Goal: Transaction & Acquisition: Purchase product/service

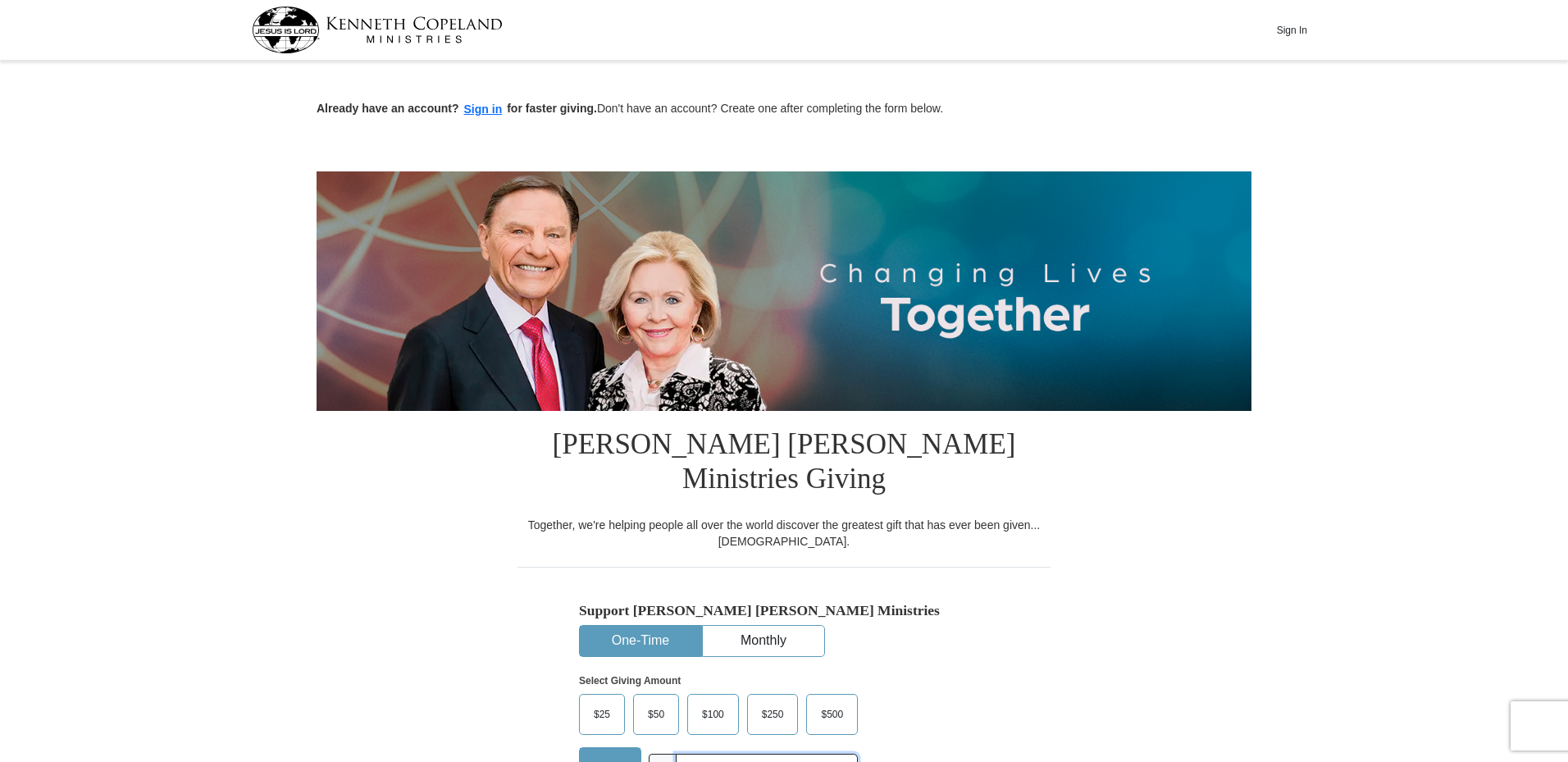
click at [694, 754] on input "text" at bounding box center [767, 769] width 182 height 29
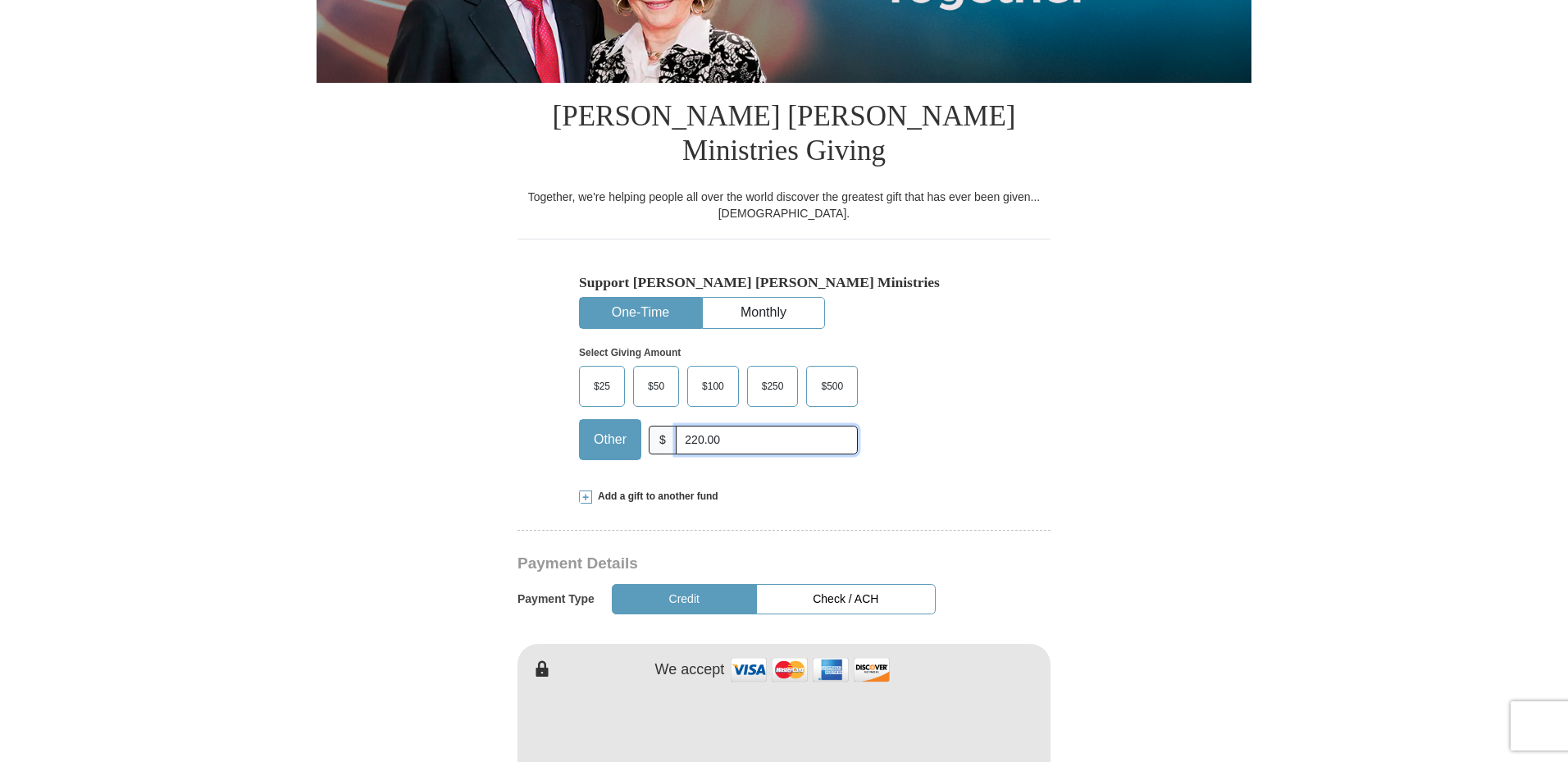
scroll to position [492, 0]
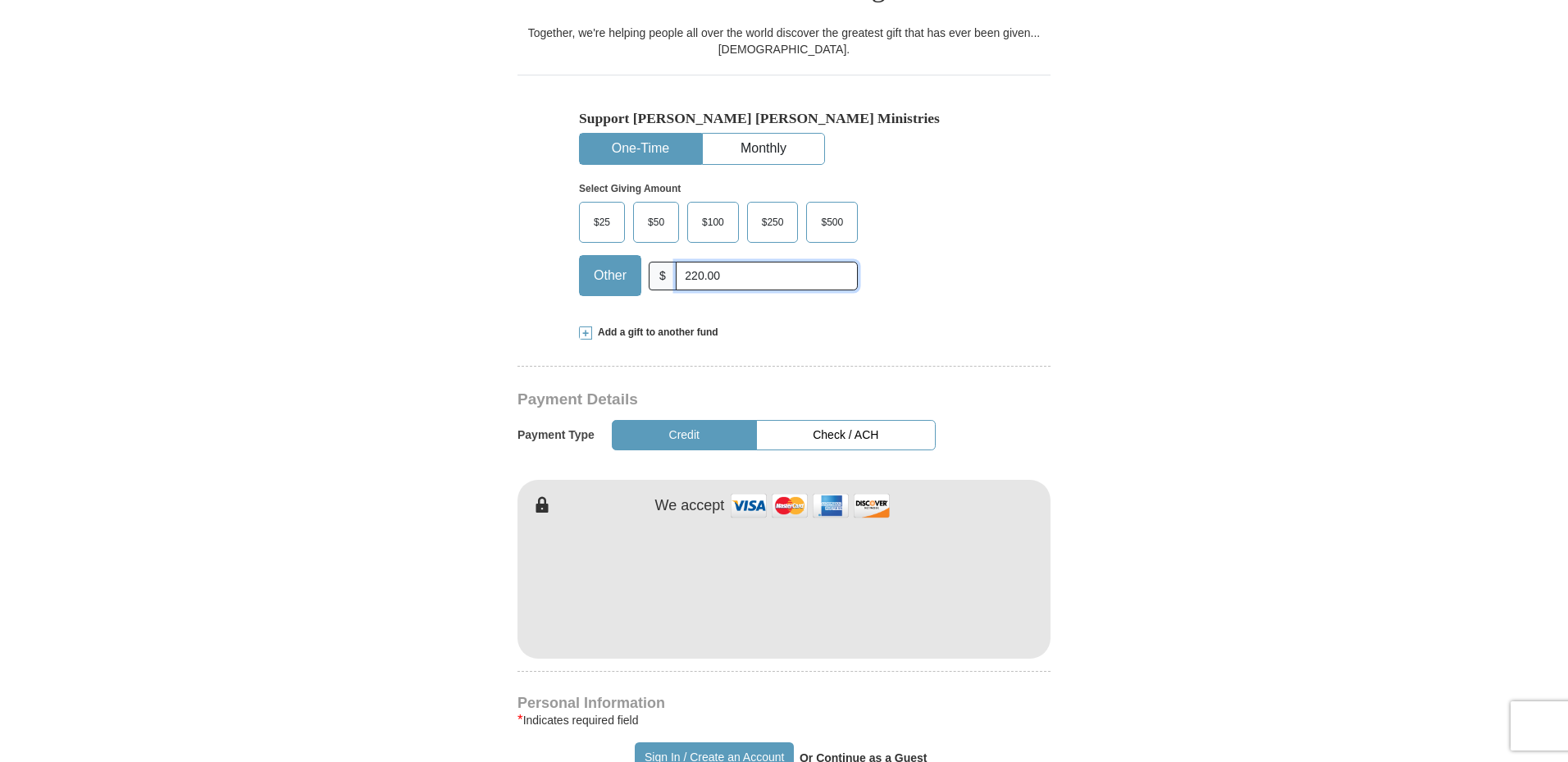
type input "220.00"
click at [1041, 488] on div "We accept" at bounding box center [851, 505] width 400 height 36
click at [840, 649] on div "[PERSON_NAME] [PERSON_NAME] Ministries Giving Together, we're helping people al…" at bounding box center [784, 774] width 533 height 1710
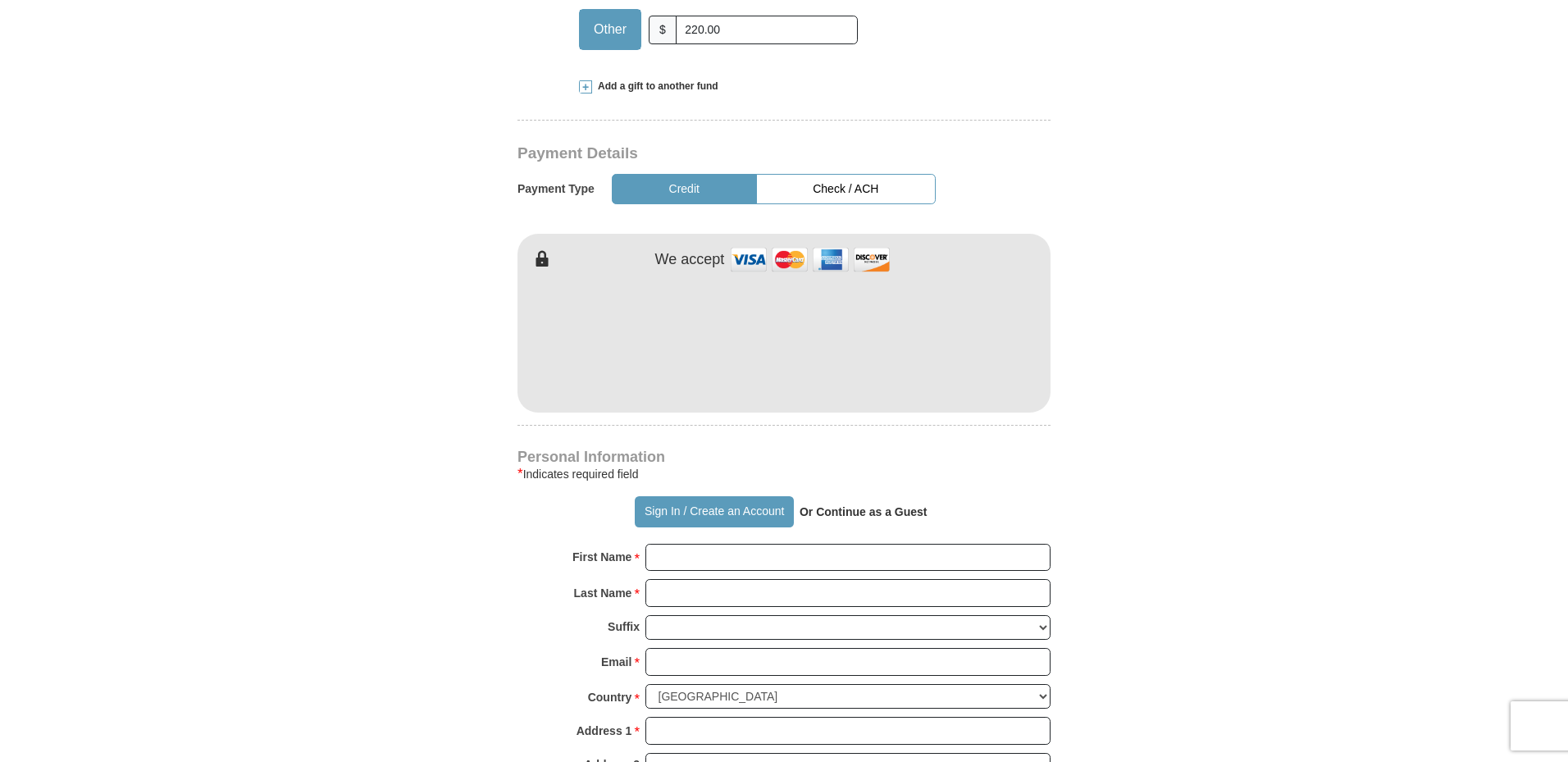
scroll to position [821, 0]
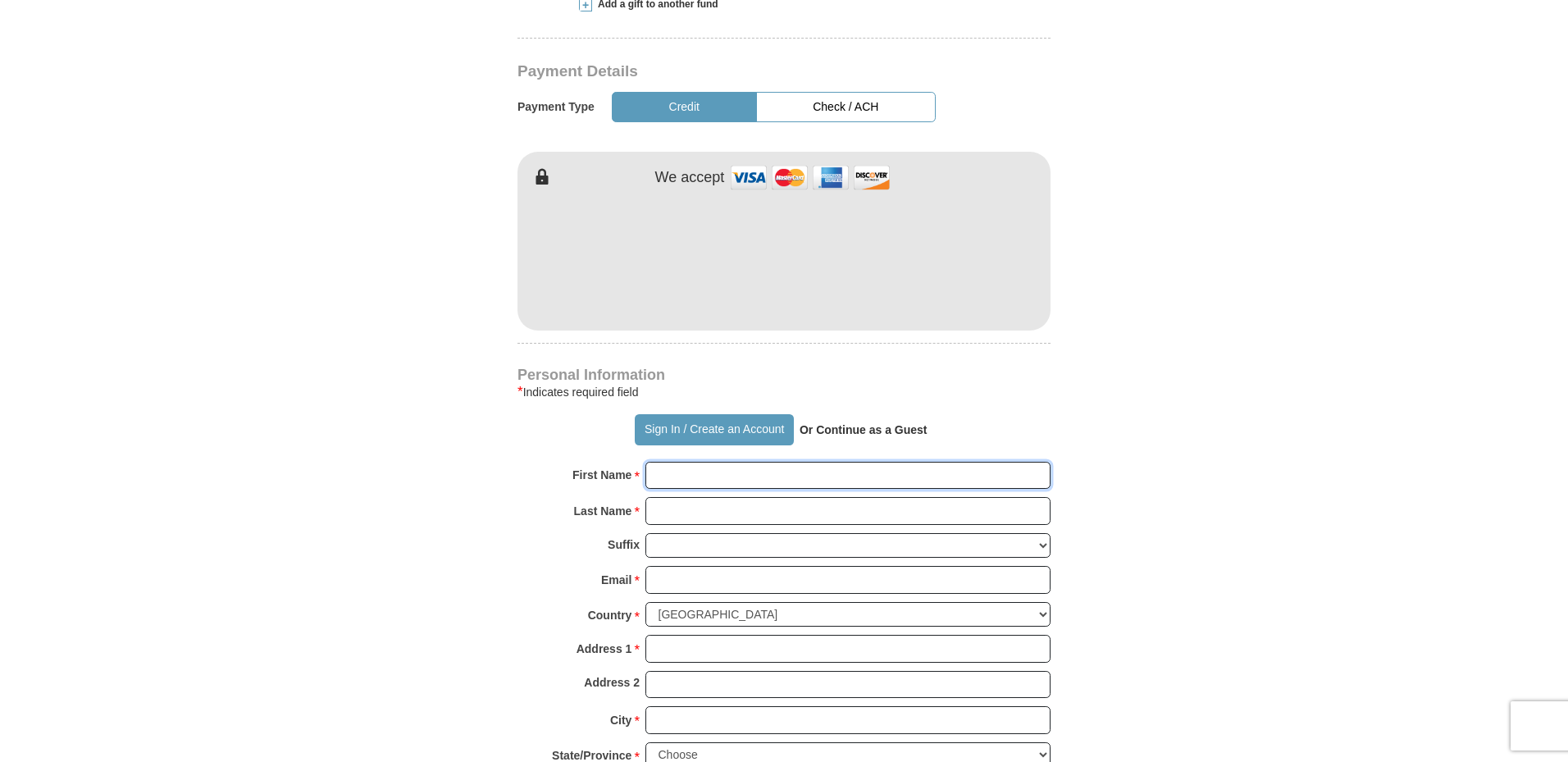
click at [743, 462] on input "First Name *" at bounding box center [848, 476] width 405 height 28
type input "[PERSON_NAME]"
click at [704, 566] on input "Email *" at bounding box center [848, 580] width 405 height 28
type input "[EMAIL_ADDRESS][DOMAIN_NAME]"
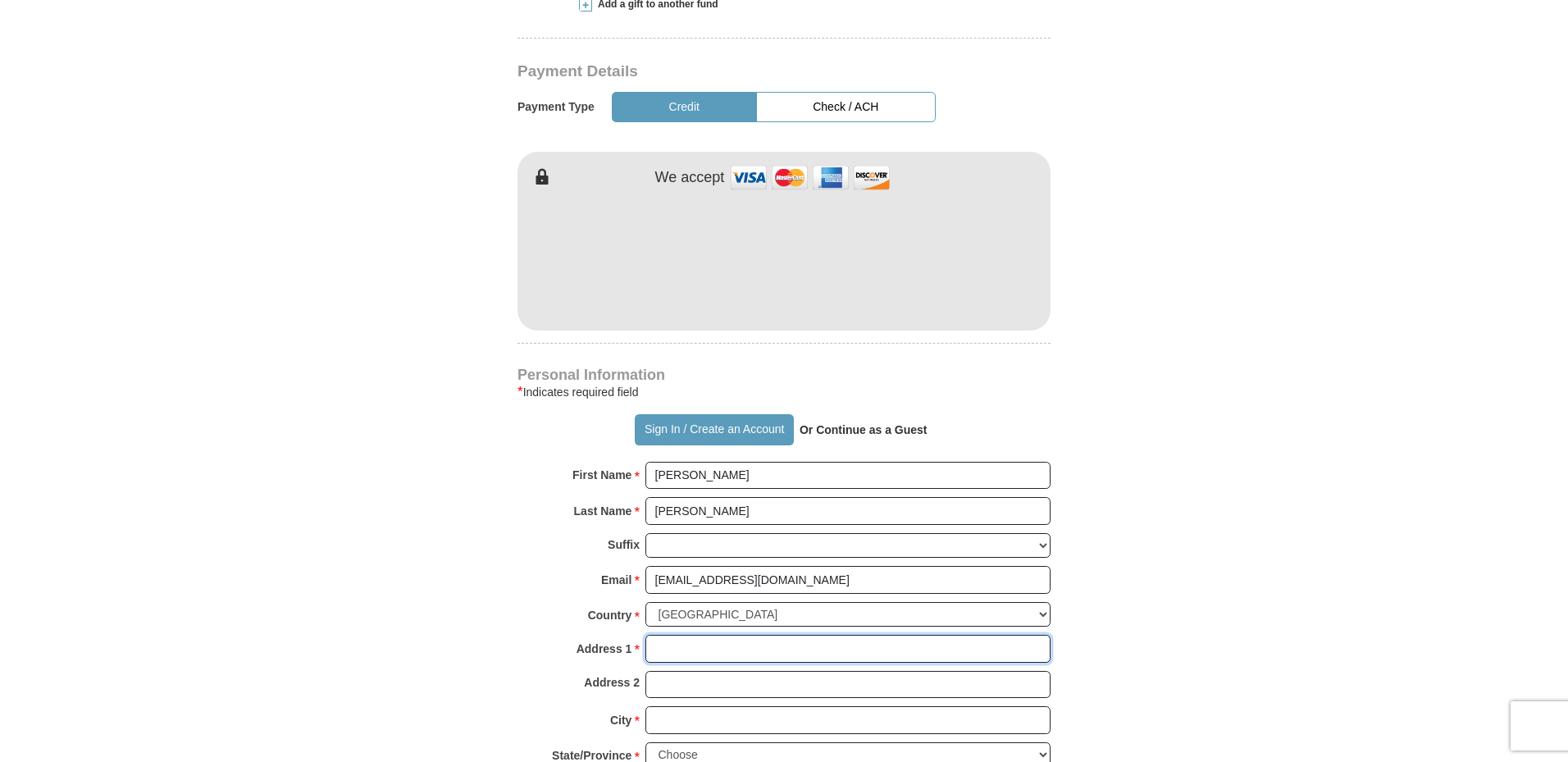
type input "[STREET_ADDRESS]"
type input "[PERSON_NAME]"
select select "CO"
type input "80134"
type input "3038705170"
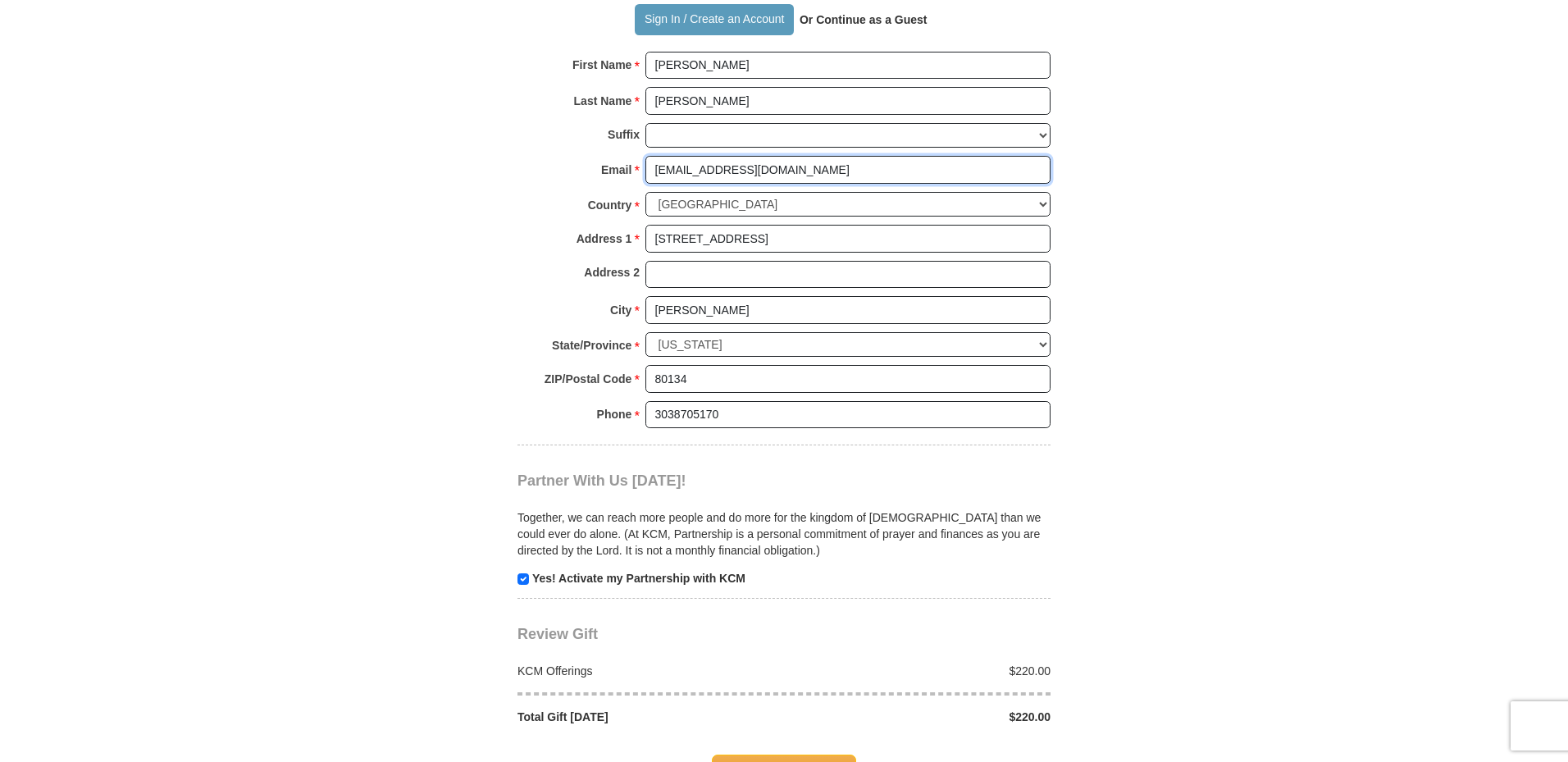
scroll to position [1395, 0]
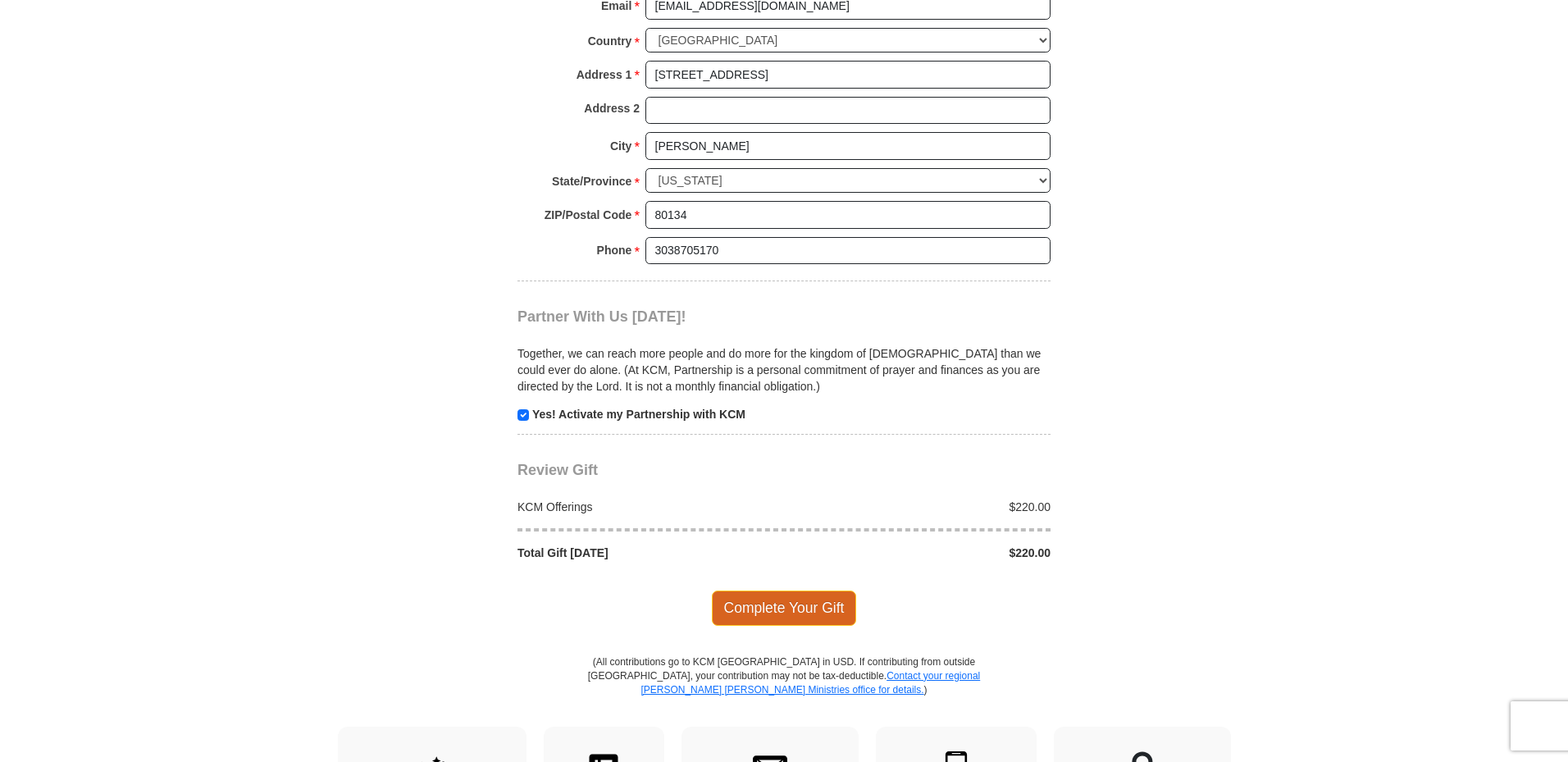
click at [803, 590] on span "Complete Your Gift" at bounding box center [784, 608] width 146 height 35
